Goal: Task Accomplishment & Management: Use online tool/utility

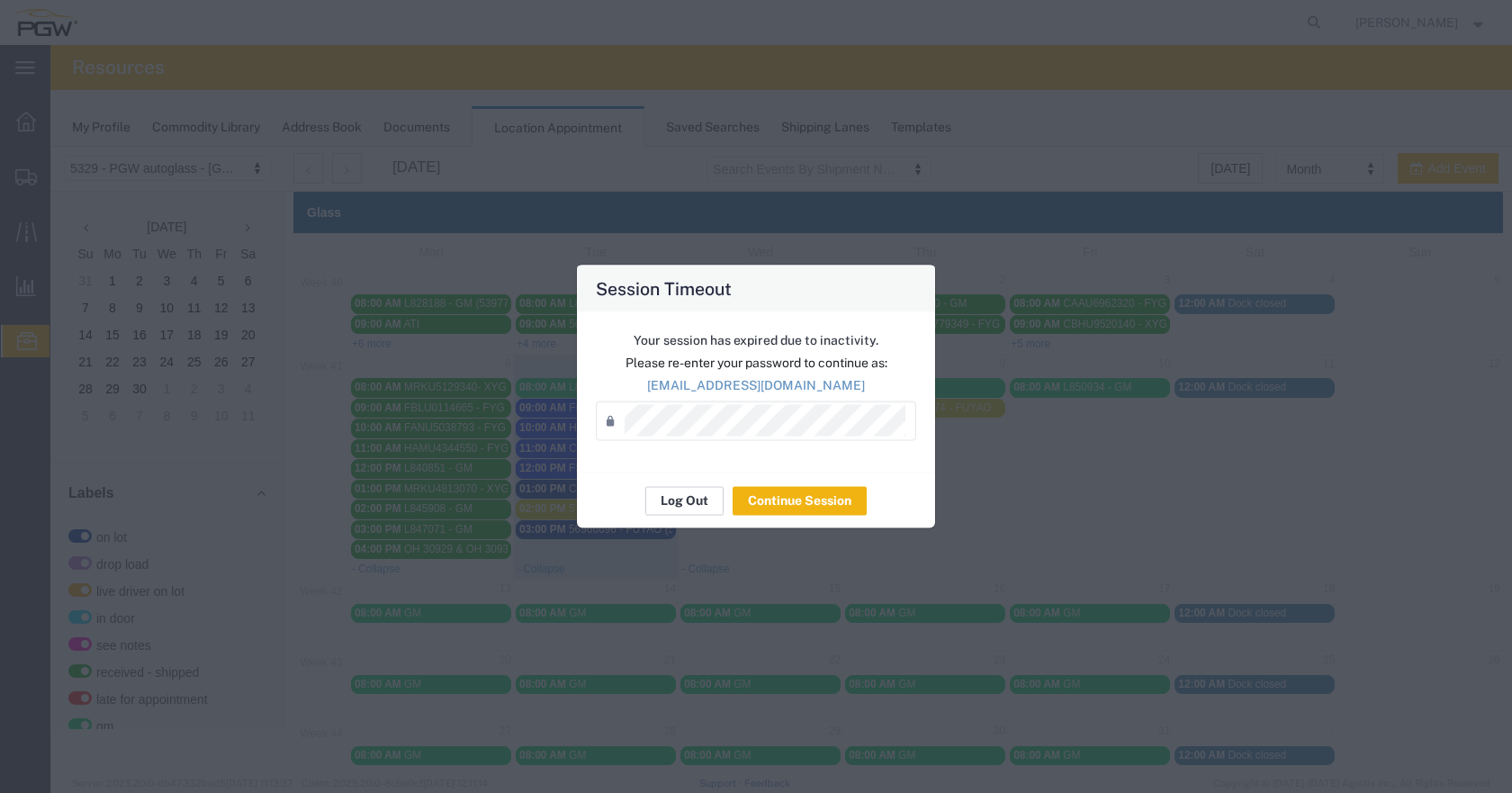
click at [683, 491] on button "Log Out" at bounding box center [684, 500] width 78 height 29
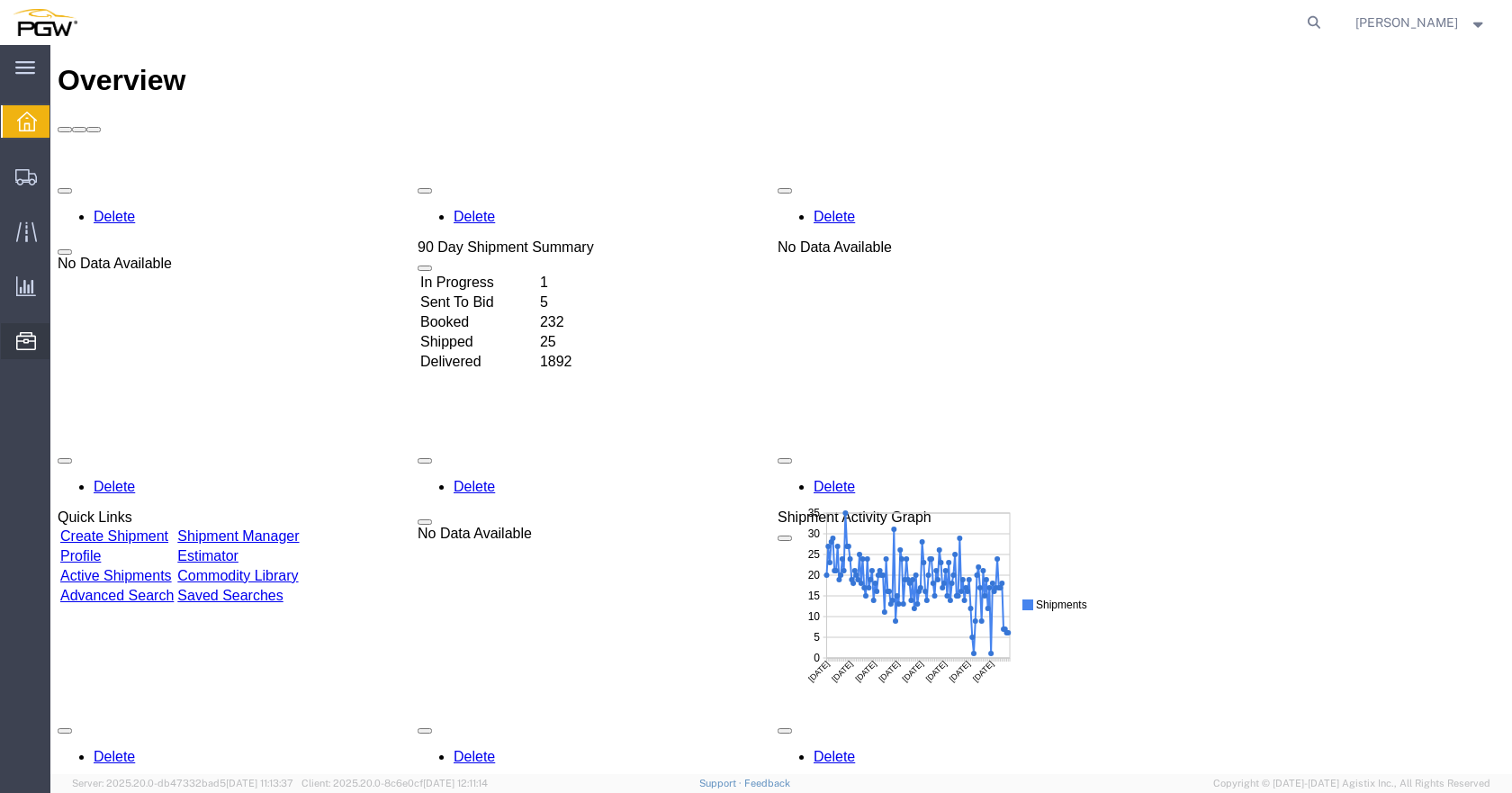
click at [0, 0] on span "Location Appointment" at bounding box center [0, 0] width 0 height 0
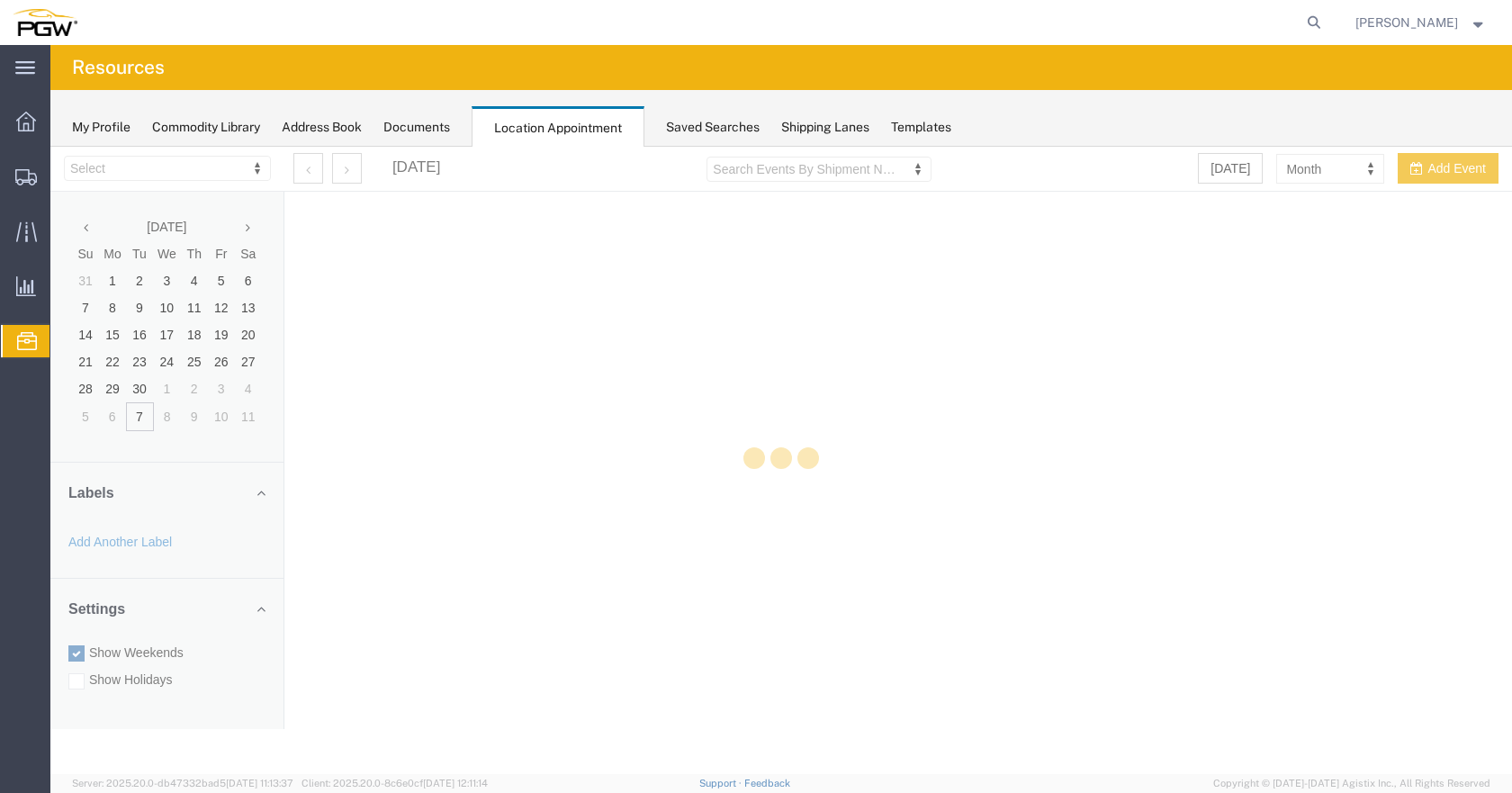
select select "28253"
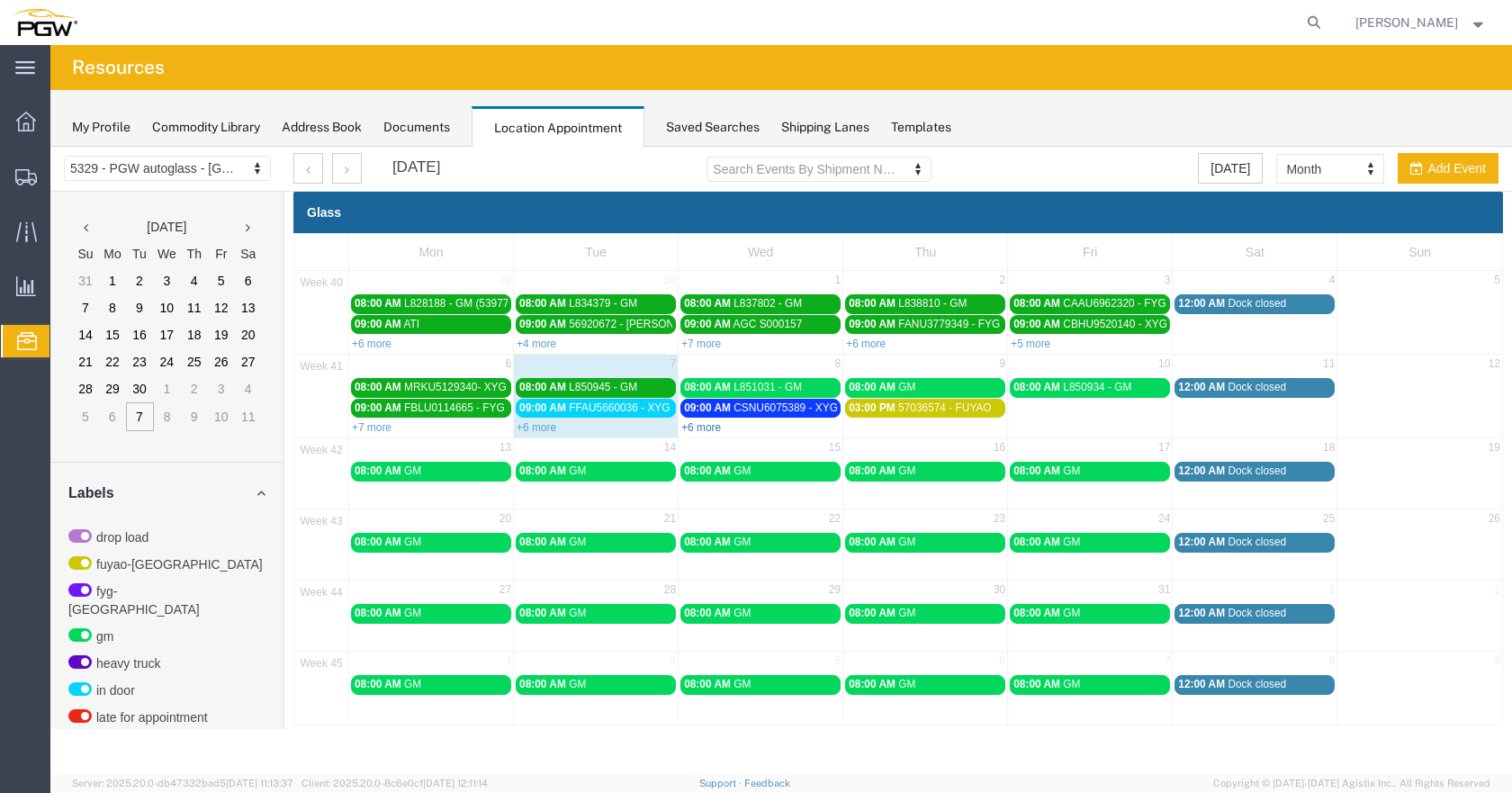
click at [699, 423] on link "+6 more" at bounding box center [701, 427] width 40 height 12
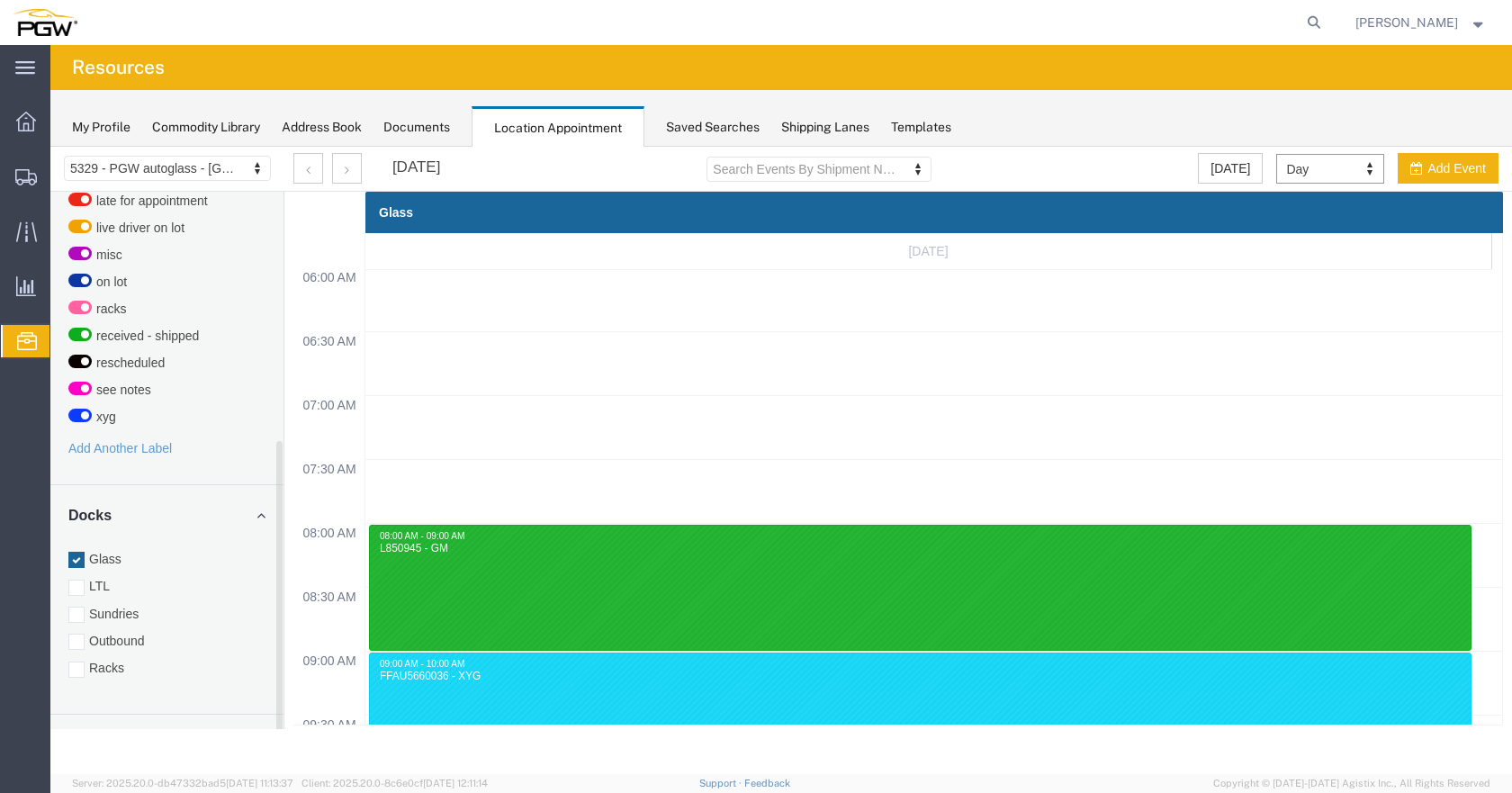
scroll to position [518, 0]
drag, startPoint x: 278, startPoint y: 461, endPoint x: 286, endPoint y: 718, distance: 257.1
click at [286, 718] on div "5329 - PGW autoglass - Chillicothe 5329 - PGW autoglass - [GEOGRAPHIC_DATA] [DA…" at bounding box center [781, 435] width 1462 height 579
click at [76, 660] on div at bounding box center [76, 667] width 16 height 16
click at [50, 146] on input "Racks" at bounding box center [50, 146] width 0 height 0
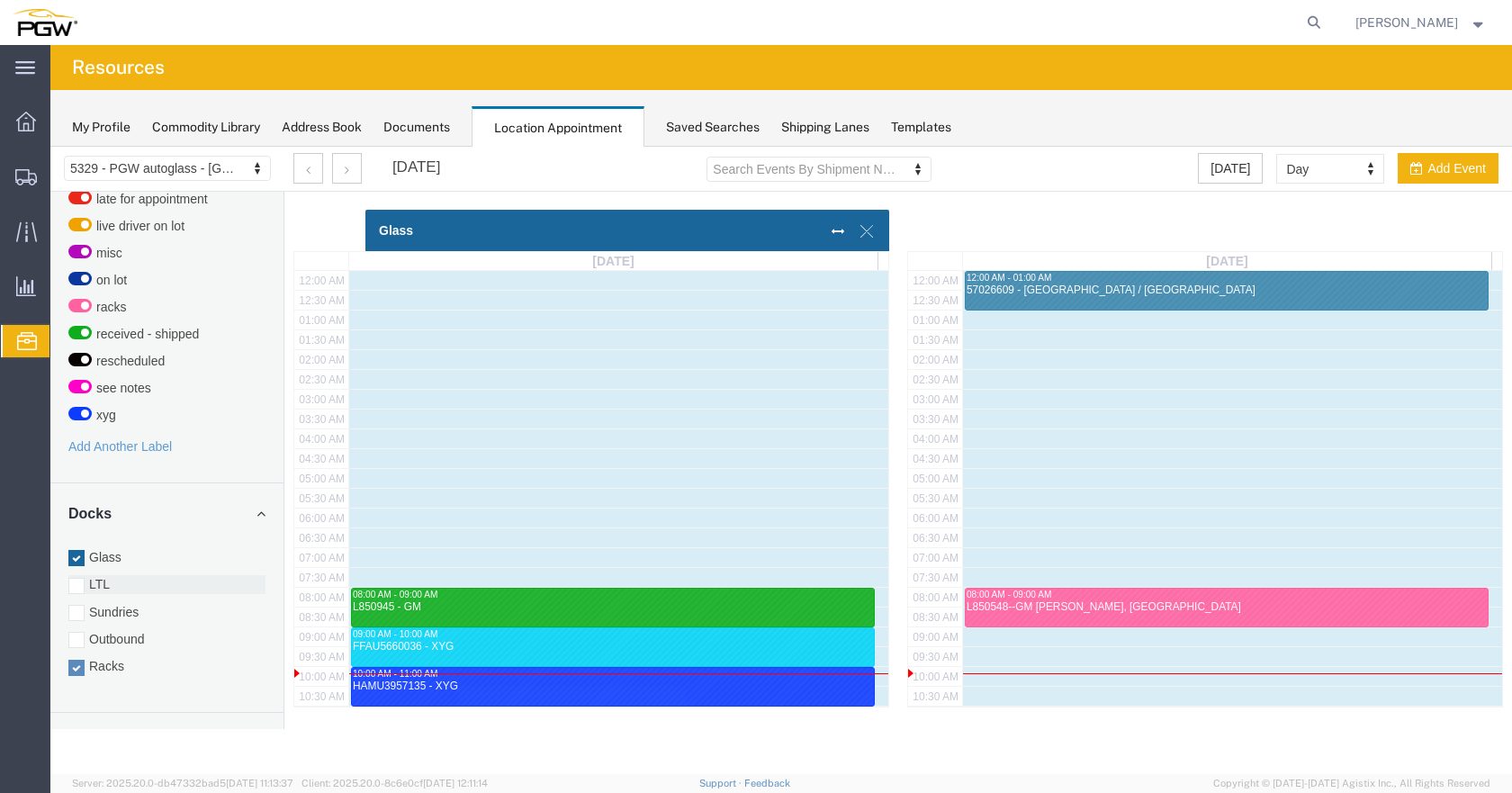
scroll to position [478, 0]
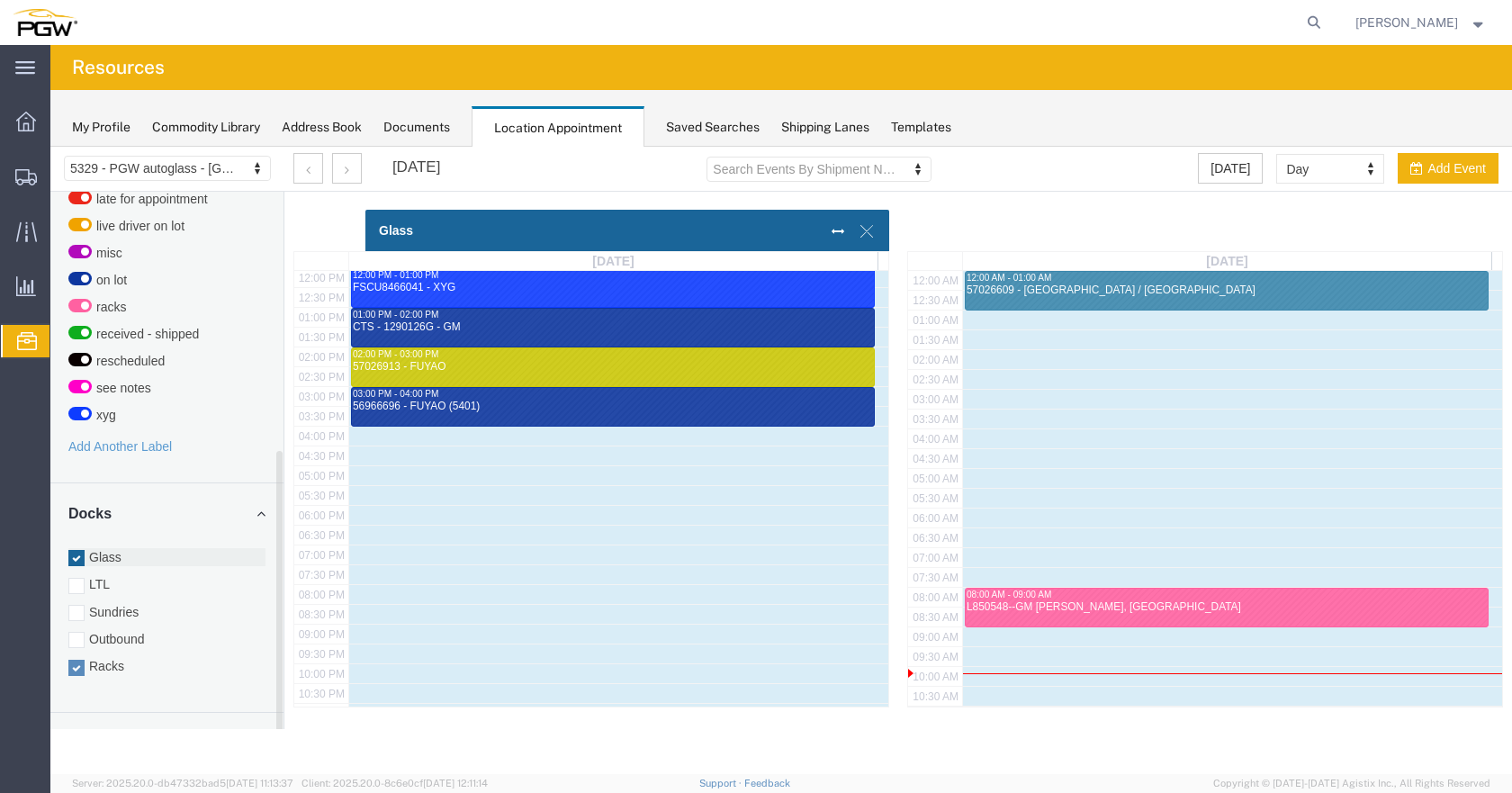
click at [78, 550] on div at bounding box center [76, 557] width 16 height 16
click at [50, 146] on input "Glass" at bounding box center [50, 146] width 0 height 0
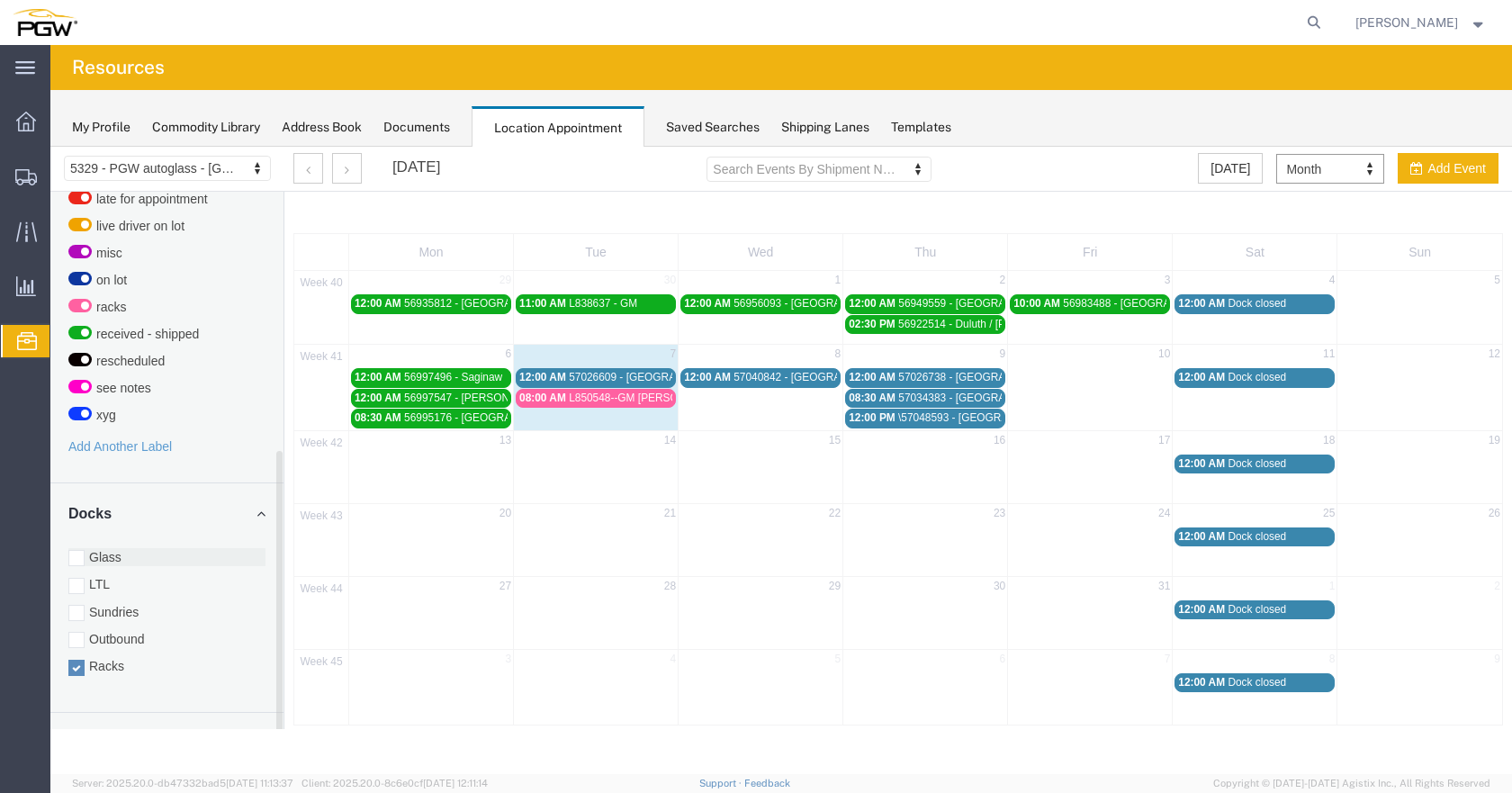
click at [75, 550] on div at bounding box center [76, 557] width 16 height 16
click at [50, 146] on input "Glass" at bounding box center [50, 146] width 0 height 0
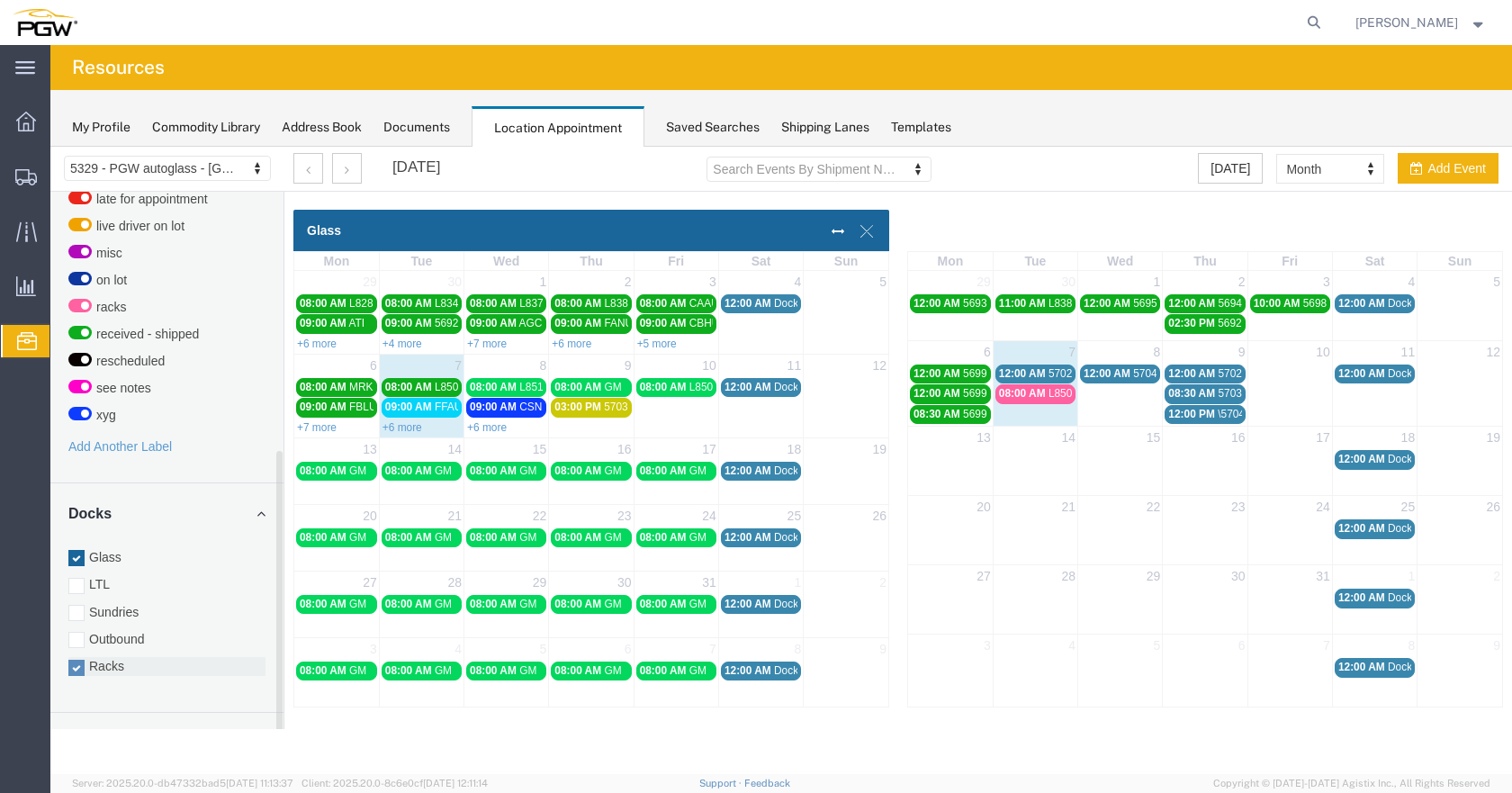
click at [76, 660] on div at bounding box center [76, 667] width 16 height 16
click at [50, 146] on input "Racks" at bounding box center [50, 146] width 0 height 0
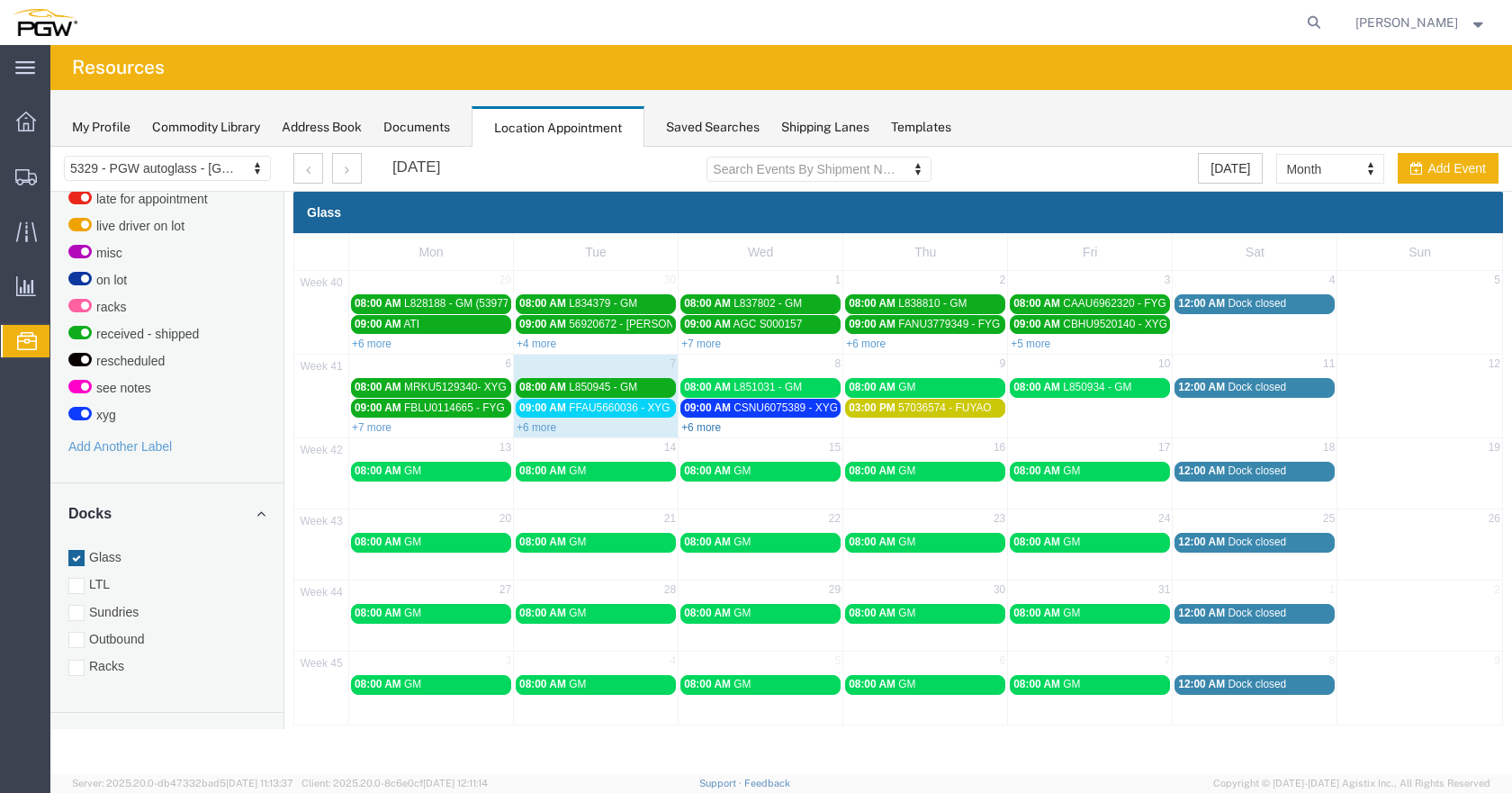
click at [702, 431] on link "+6 more" at bounding box center [701, 427] width 40 height 12
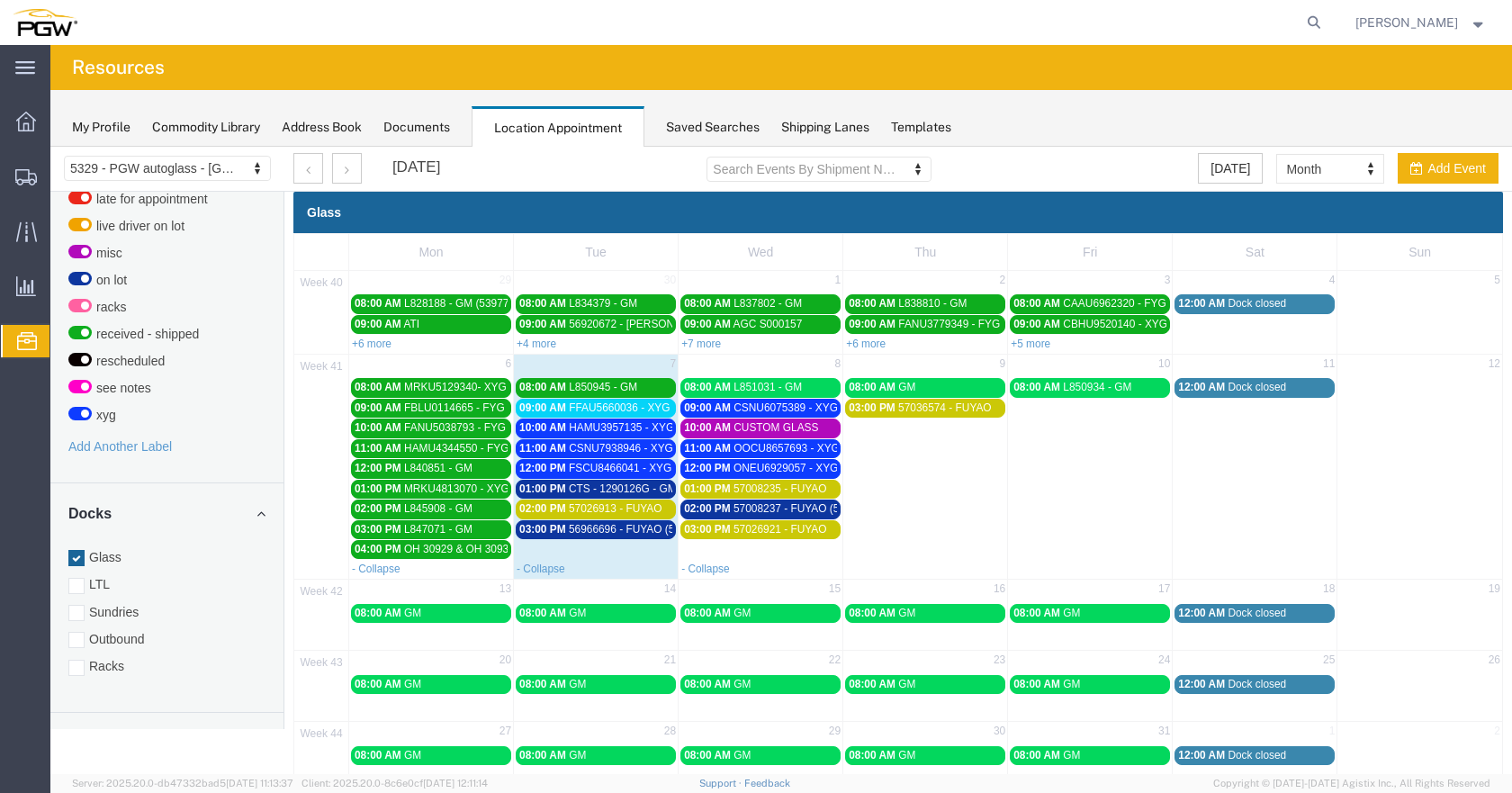
click at [648, 409] on span "FFAU5660036 - XYG" at bounding box center [619, 407] width 101 height 12
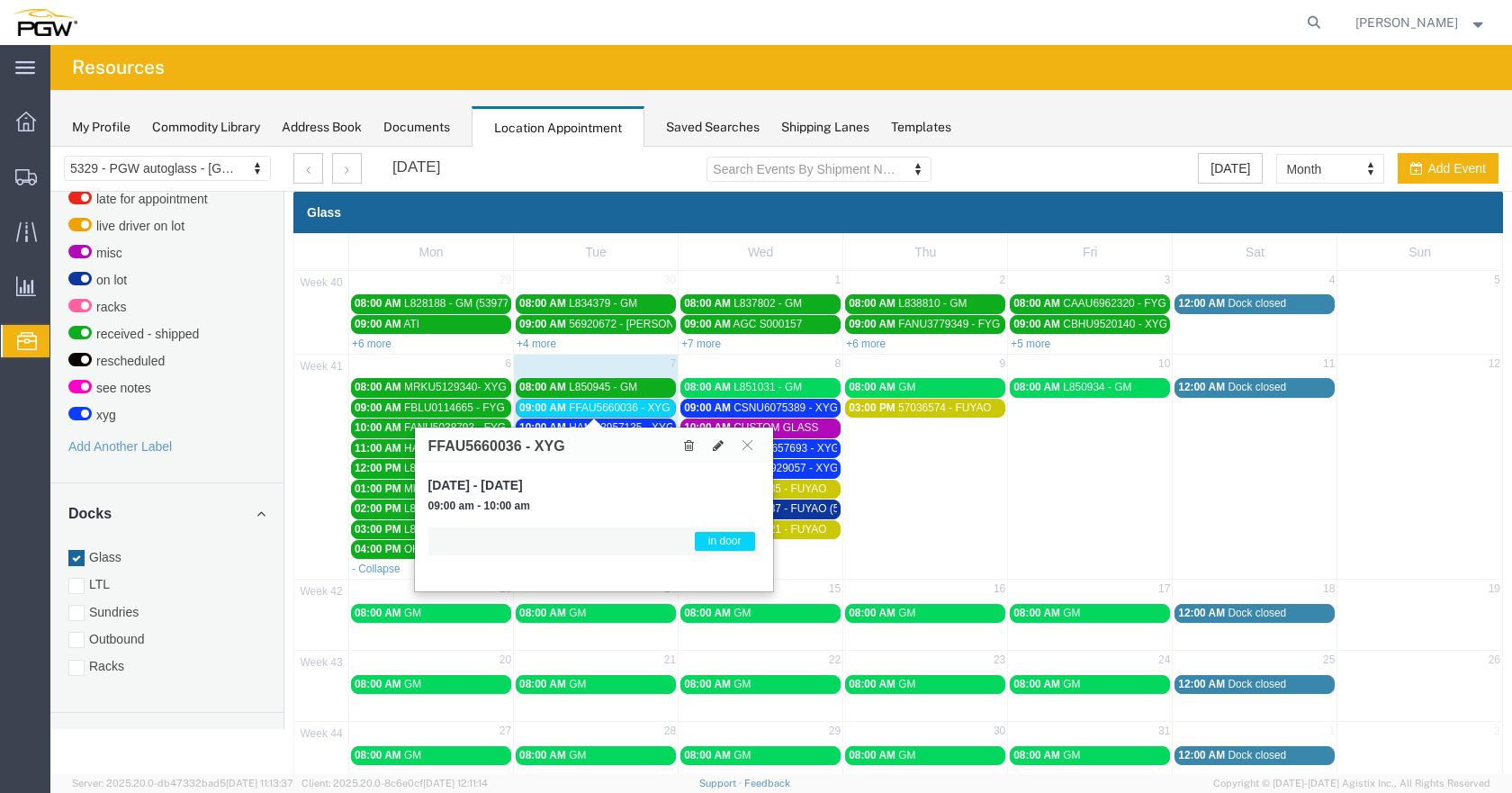
click at [648, 409] on span "FFAU5660036 - XYG" at bounding box center [619, 407] width 101 height 12
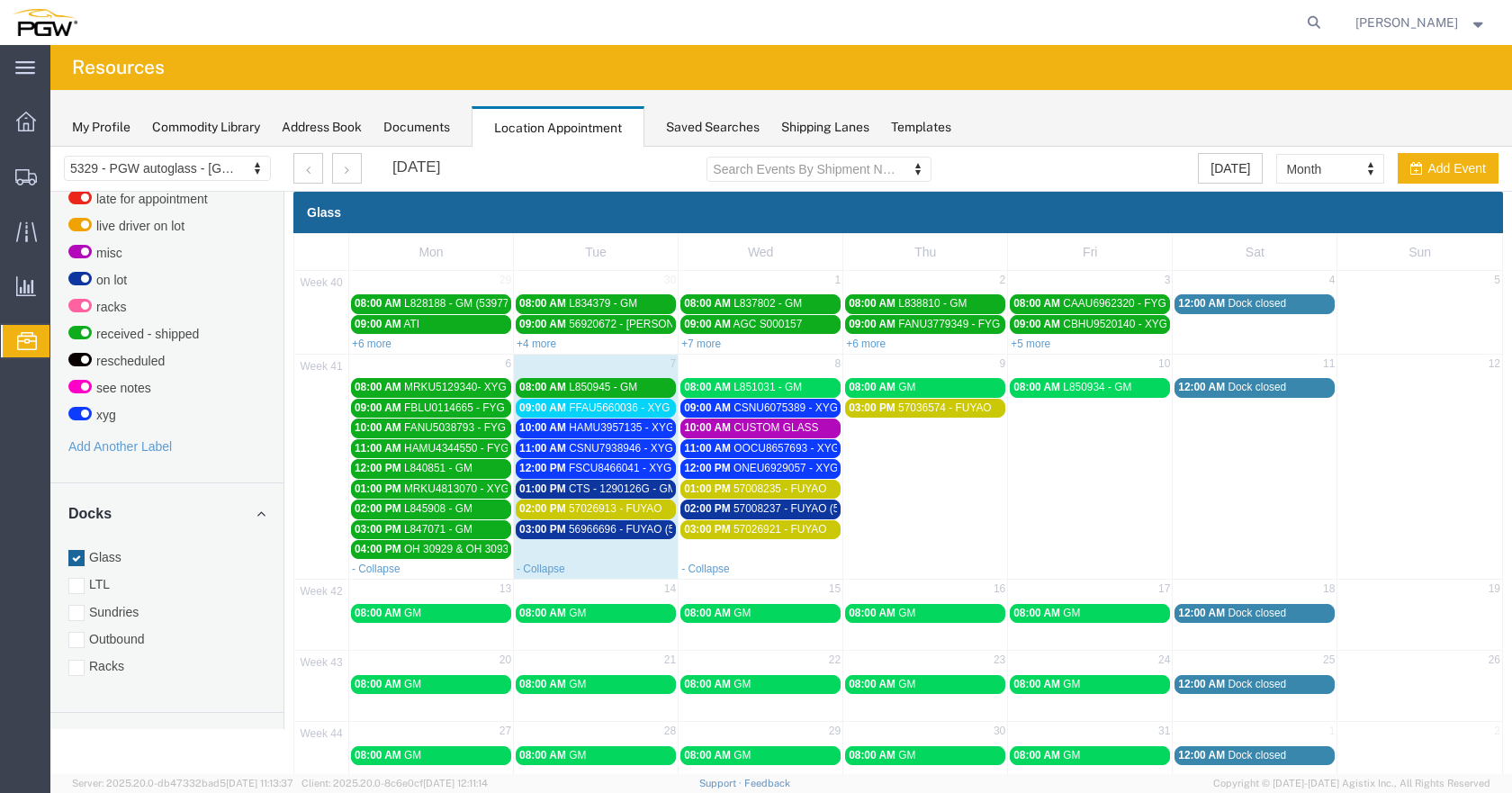
click at [659, 427] on span "HAMU3957135 - XYG" at bounding box center [621, 427] width 105 height 12
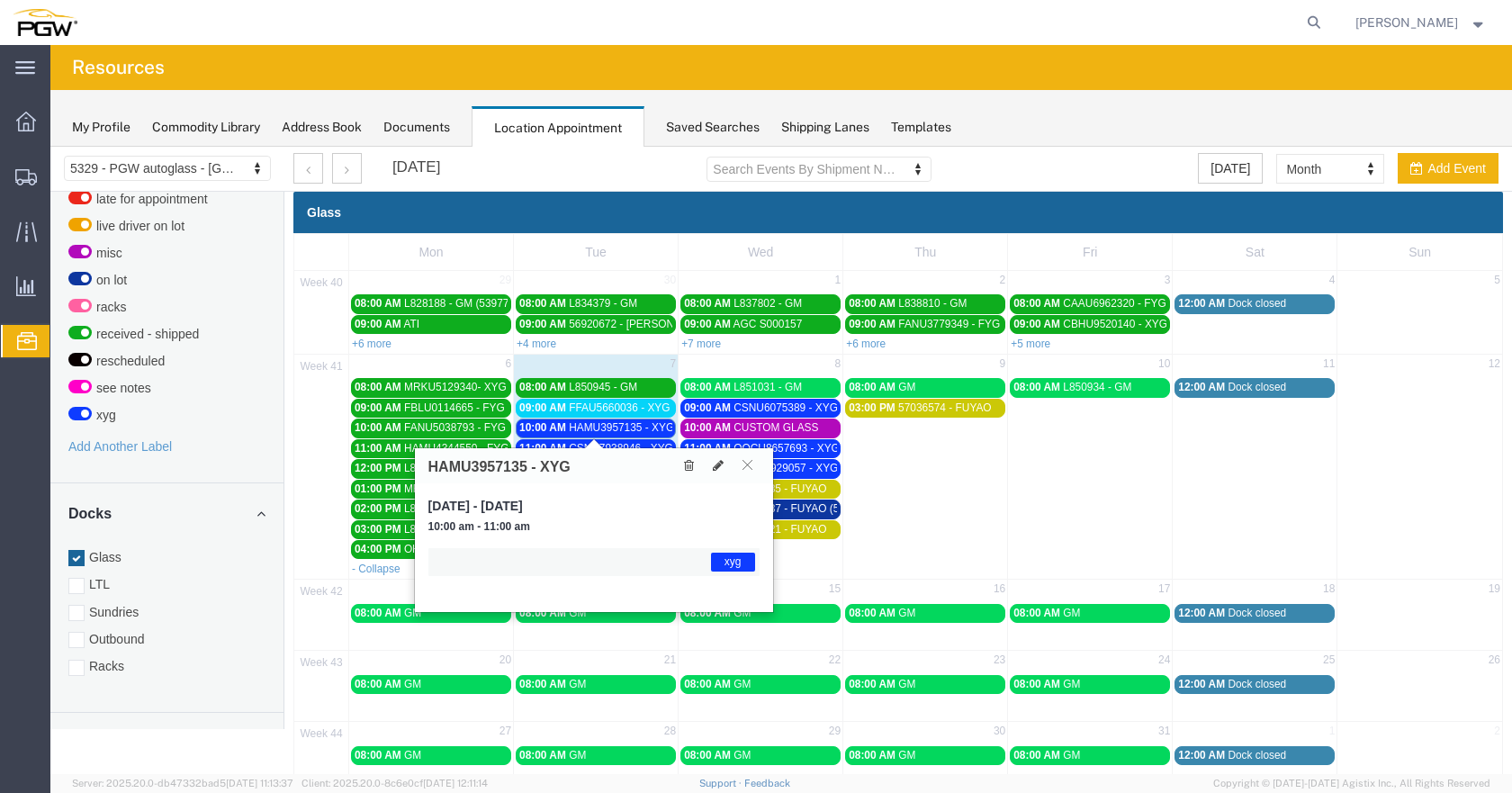
click at [659, 427] on span "HAMU3957135 - XYG" at bounding box center [621, 427] width 105 height 12
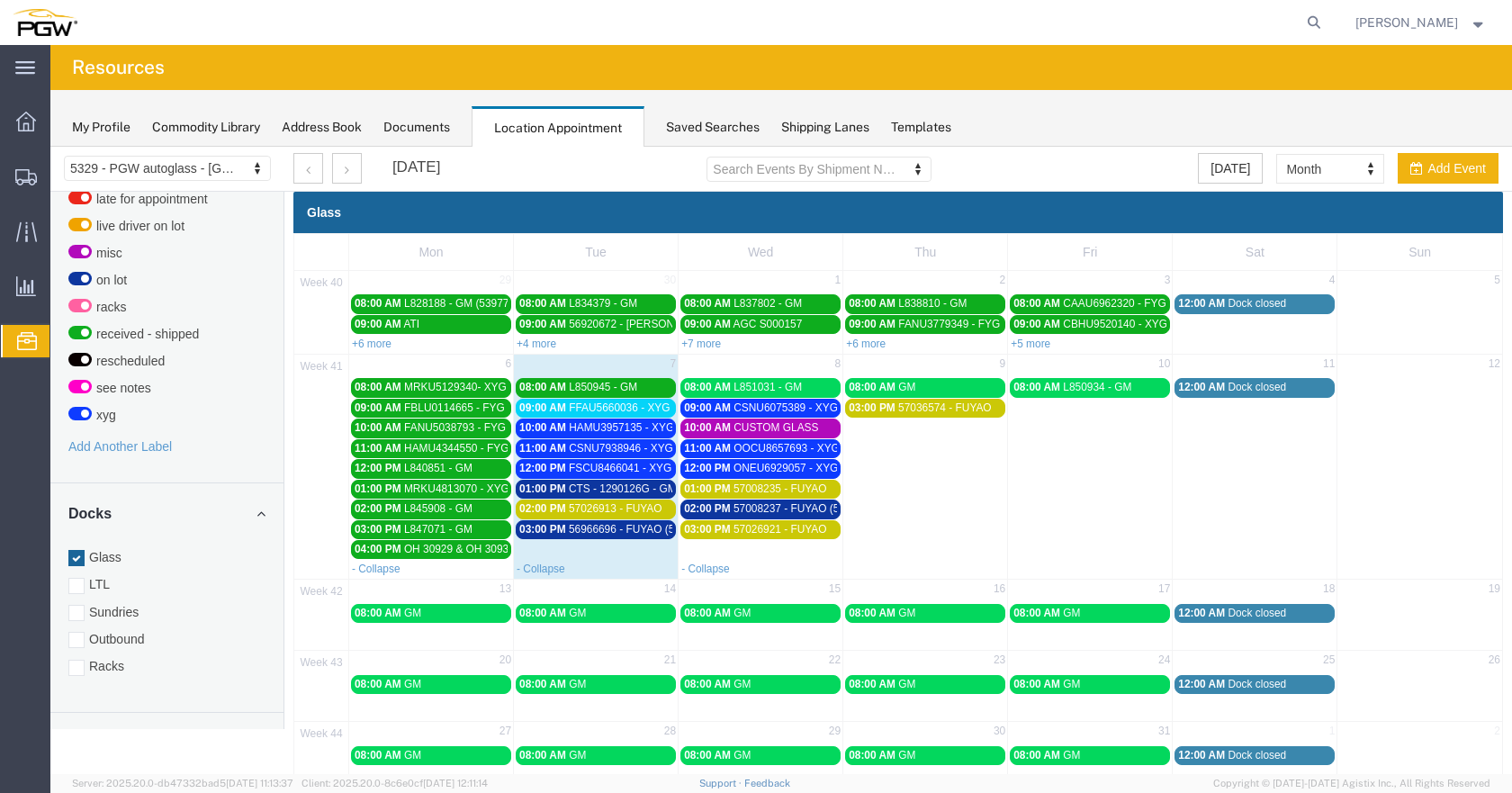
click at [645, 525] on span "56966696 - FUYAO (5401)" at bounding box center [631, 529] width 126 height 12
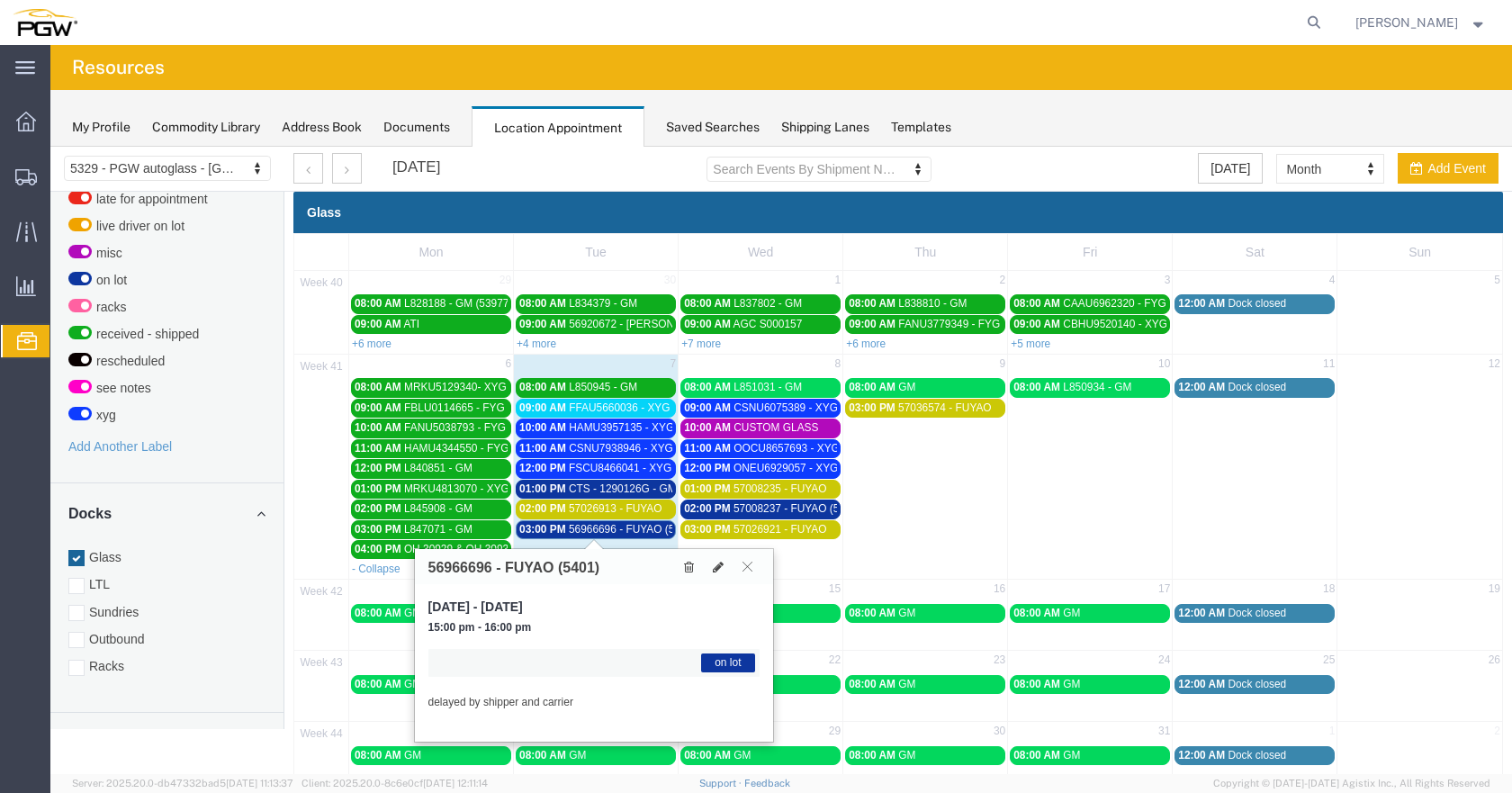
click at [647, 488] on span "CTS - 1290126G - GM" at bounding box center [622, 488] width 108 height 12
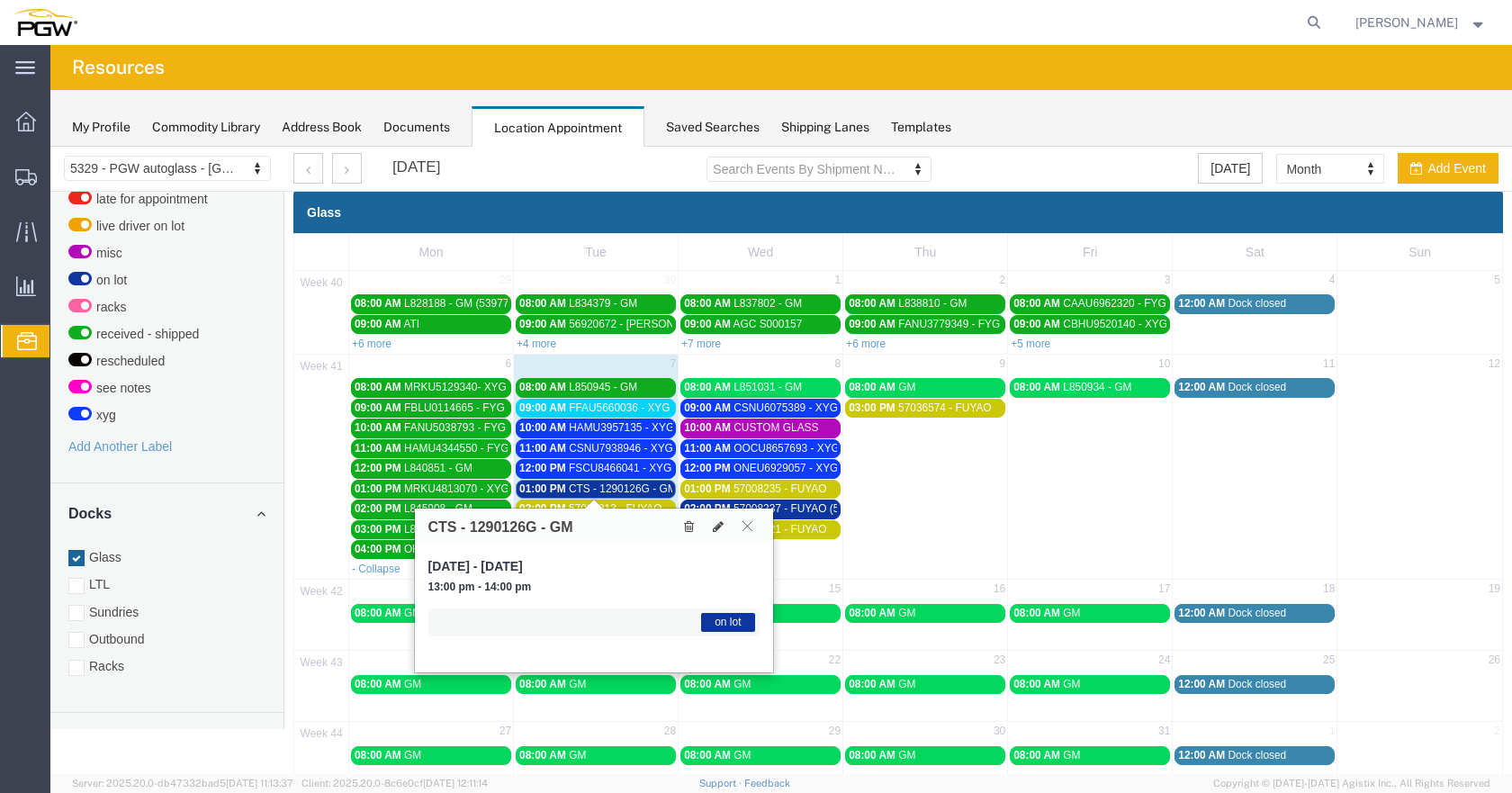
click at [750, 526] on icon at bounding box center [747, 525] width 10 height 10
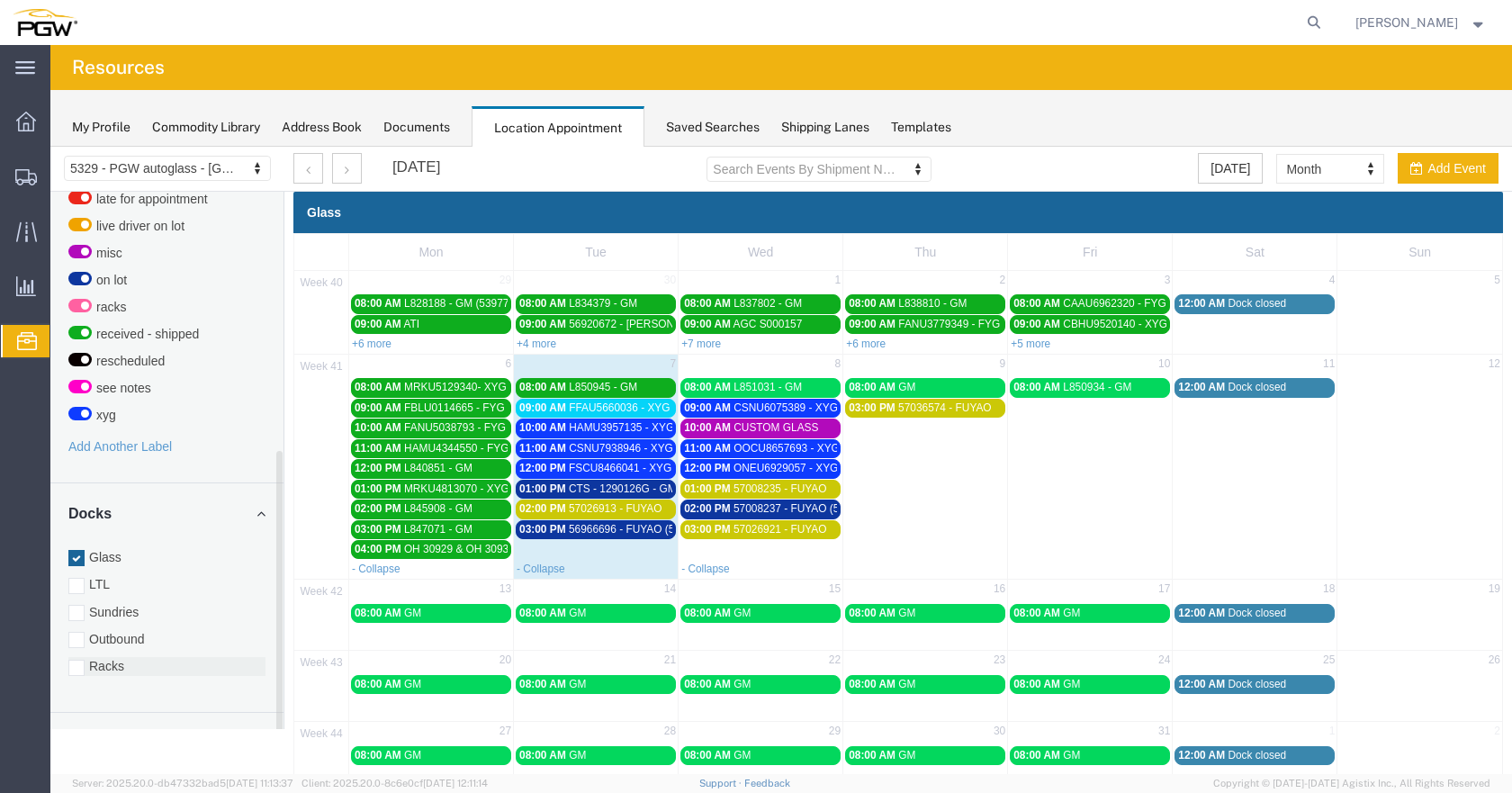
click at [81, 660] on div at bounding box center [76, 667] width 16 height 16
click at [50, 146] on input "Racks" at bounding box center [50, 146] width 0 height 0
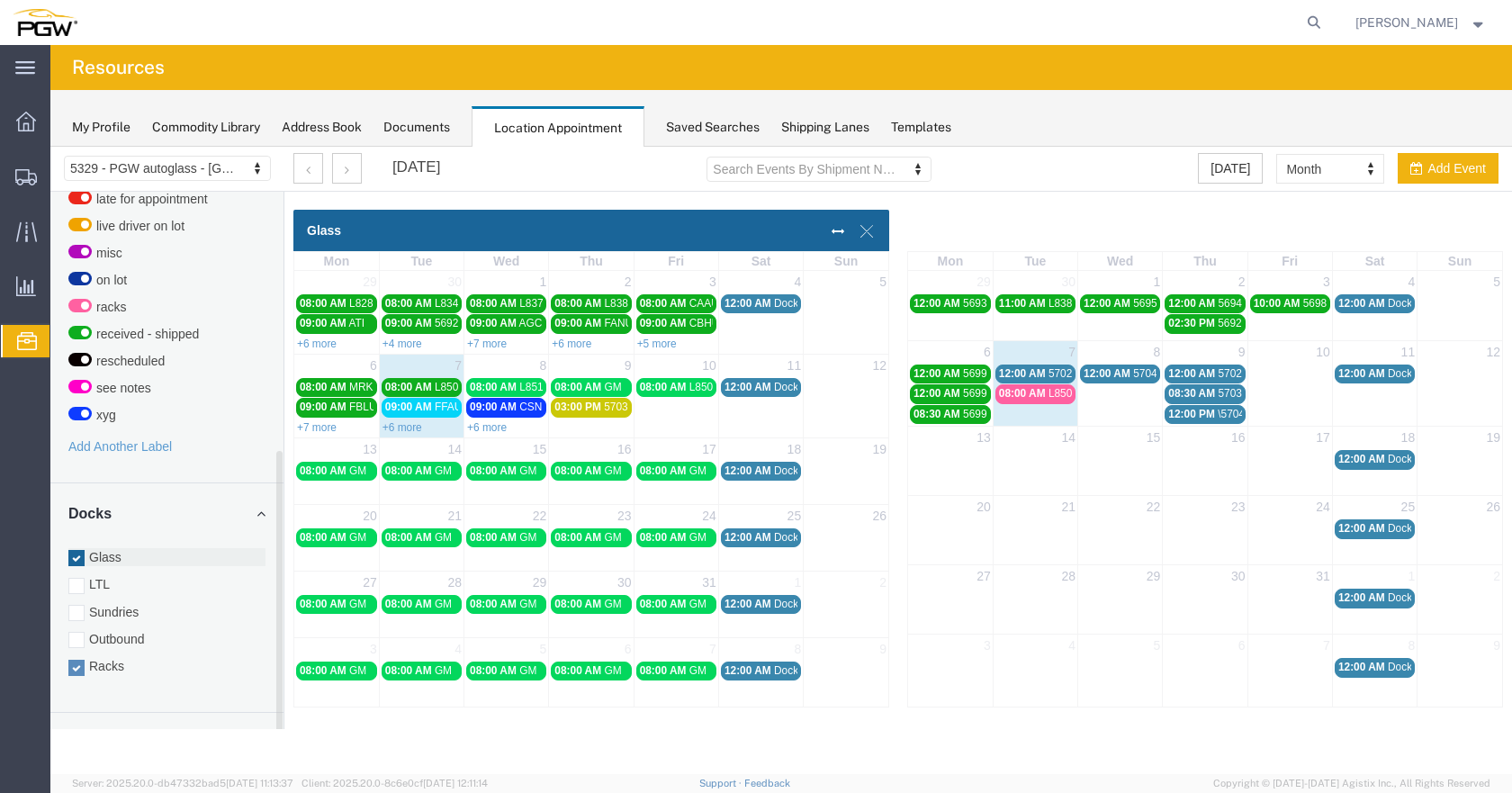
click at [76, 550] on div at bounding box center [76, 557] width 16 height 16
click at [50, 146] on input "Glass" at bounding box center [50, 146] width 0 height 0
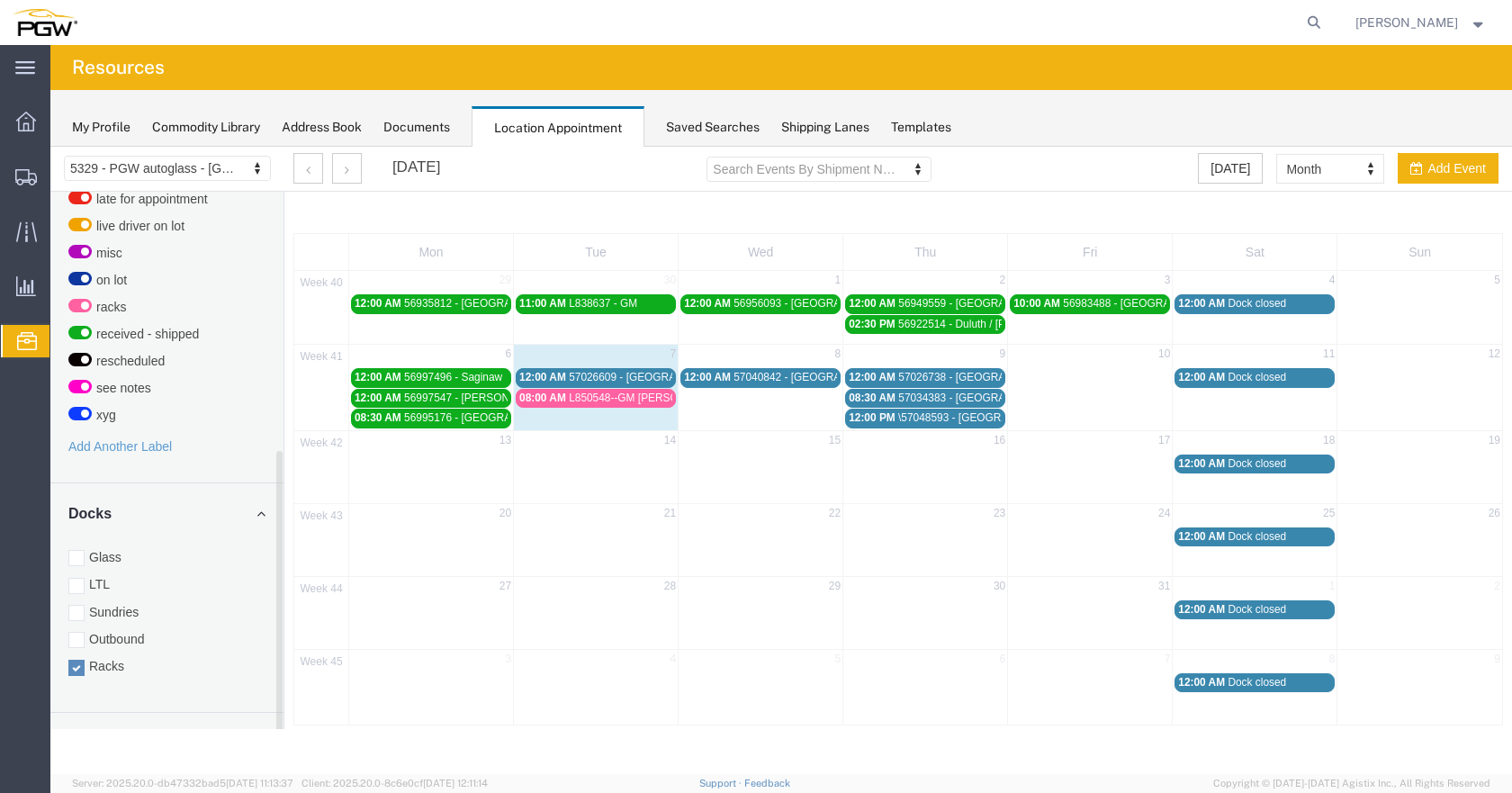
click at [76, 550] on div at bounding box center [76, 557] width 16 height 16
click at [50, 146] on input "Glass" at bounding box center [50, 146] width 0 height 0
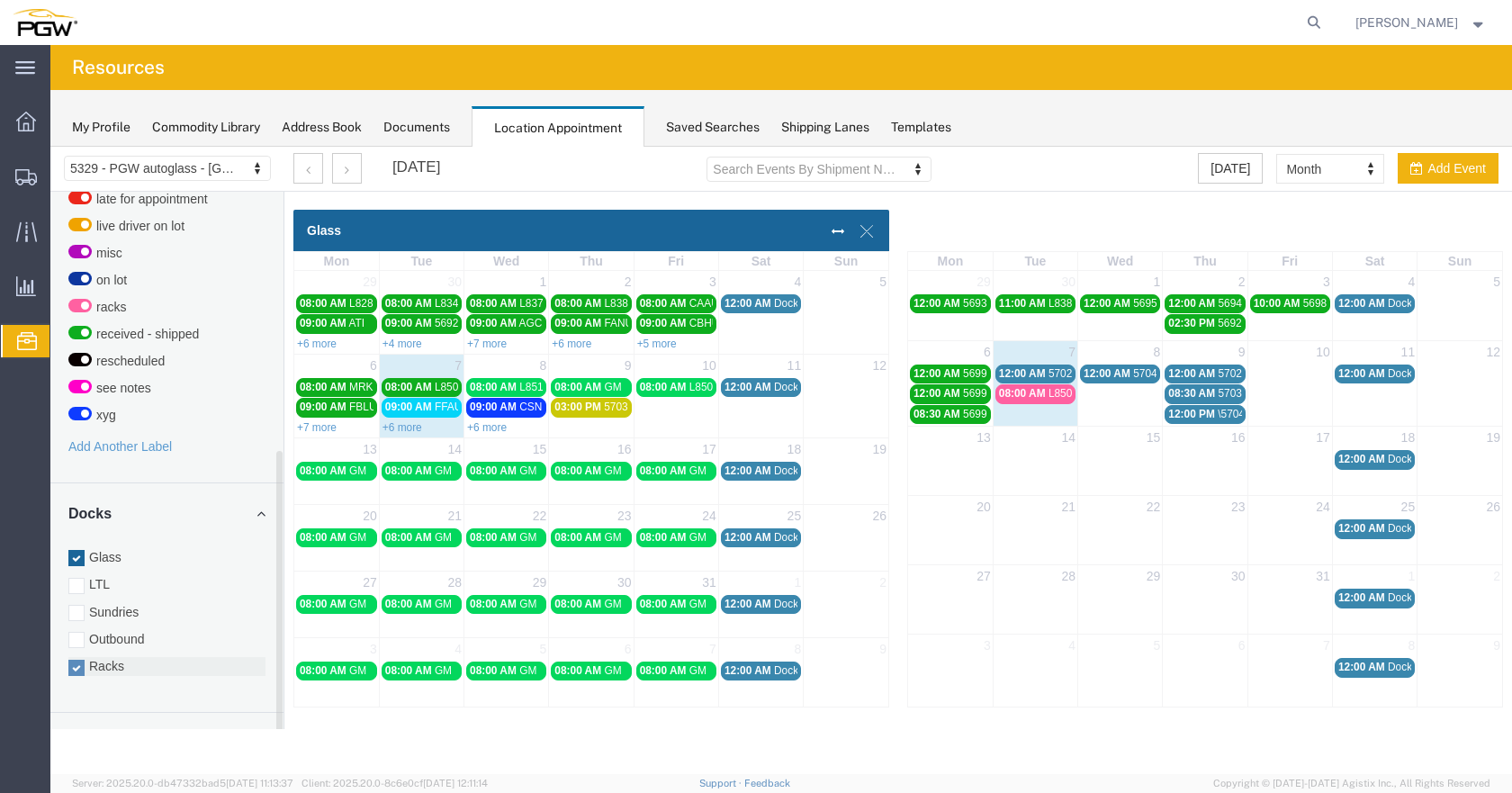
click at [76, 660] on div at bounding box center [76, 667] width 16 height 16
click at [50, 146] on input "Racks" at bounding box center [50, 146] width 0 height 0
